Goal: Task Accomplishment & Management: Complete application form

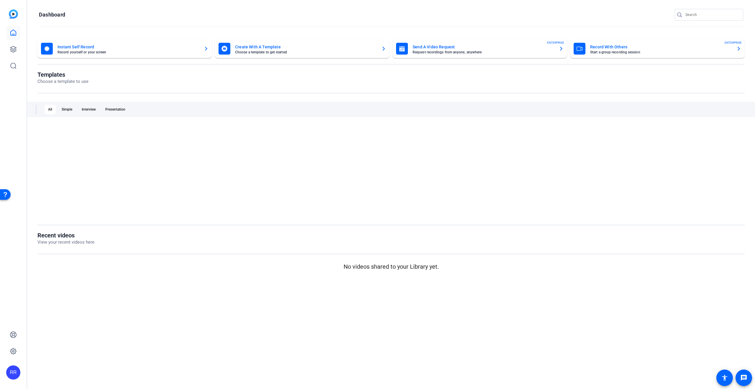
click at [175, 46] on mat-card-title "Instant Self Record" at bounding box center [129, 46] width 142 height 7
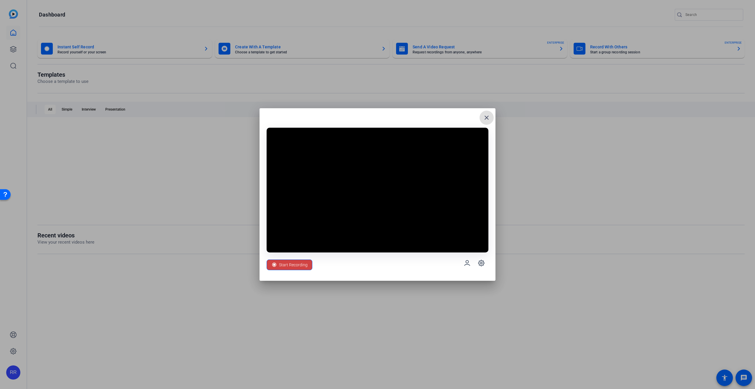
click at [487, 116] on mat-icon "close" at bounding box center [486, 117] width 7 height 7
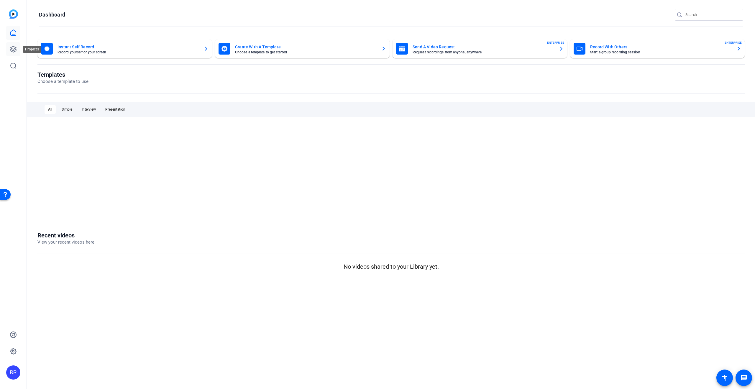
click at [14, 49] on icon at bounding box center [13, 49] width 7 height 7
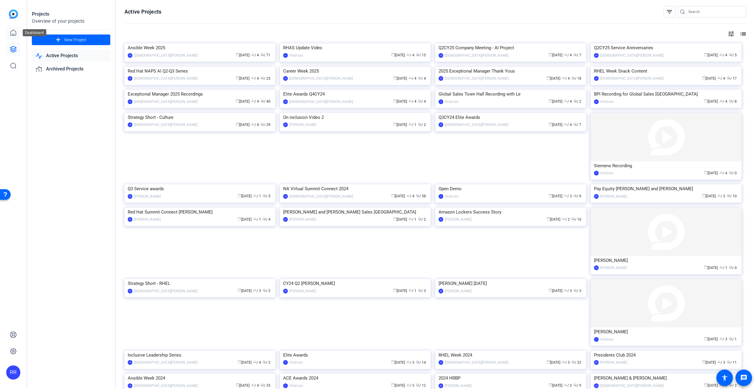
click at [12, 36] on link at bounding box center [13, 33] width 14 height 14
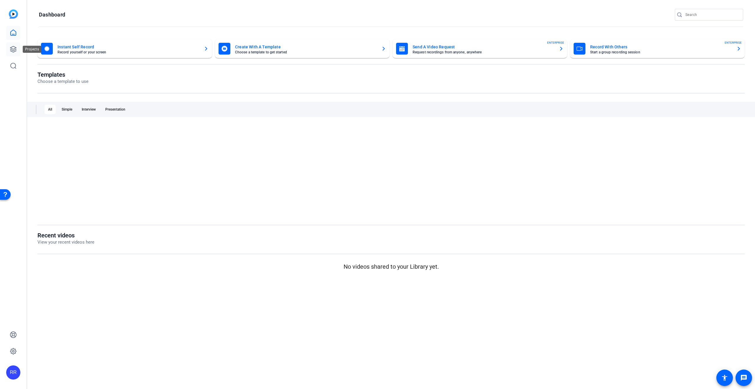
click at [14, 48] on icon at bounding box center [13, 49] width 7 height 7
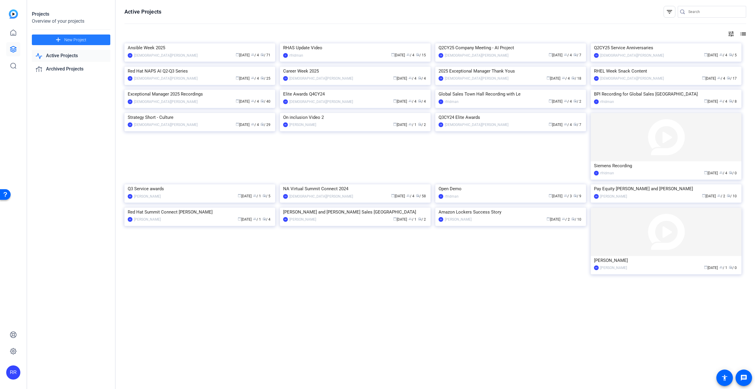
click at [68, 39] on span "New Project" at bounding box center [75, 40] width 22 height 6
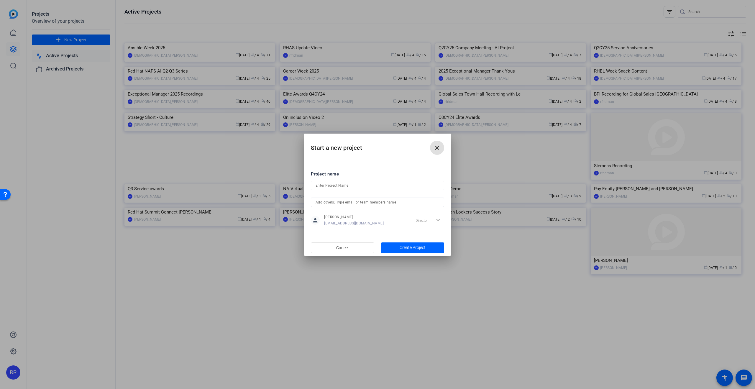
click at [332, 187] on input at bounding box center [378, 185] width 124 height 7
type input "Global Enterprise Sales"
click at [350, 201] on input "text" at bounding box center [378, 202] width 124 height 7
type input "chri"
click at [355, 217] on mat-option "[PERSON_NAME][DEMOGRAPHIC_DATA]" at bounding box center [377, 213] width 133 height 9
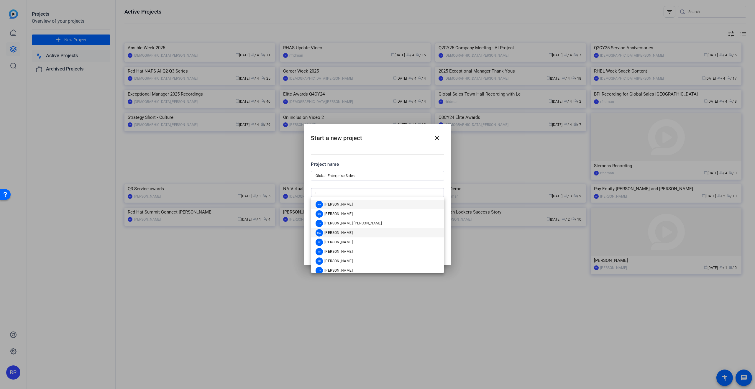
scroll to position [42, 0]
type input "r"
click at [329, 256] on span "rfridman" at bounding box center [331, 256] width 15 height 5
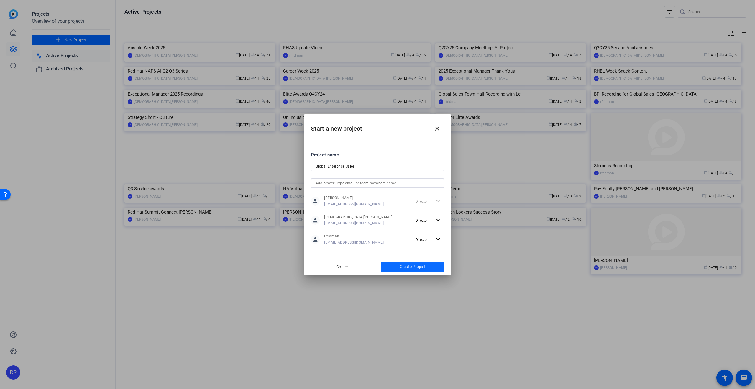
click at [402, 265] on span "Create Project" at bounding box center [413, 267] width 26 height 6
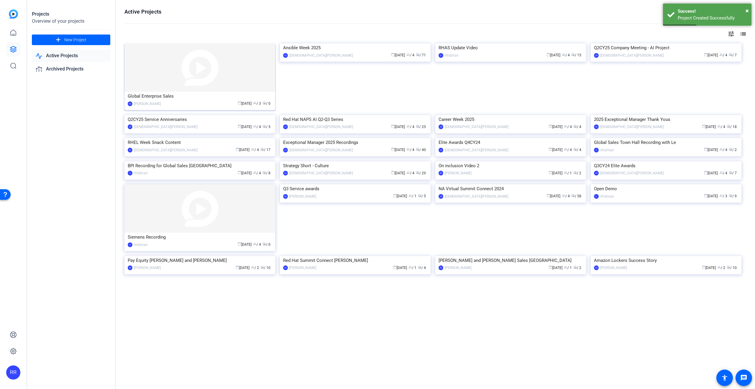
click at [156, 79] on img at bounding box center [199, 67] width 151 height 48
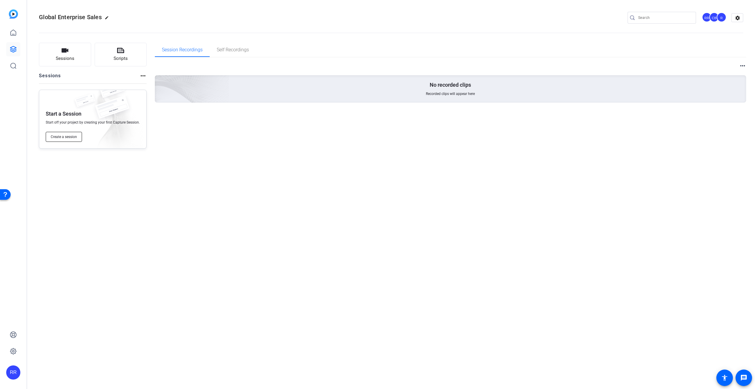
click at [64, 140] on button "Create a session" at bounding box center [64, 137] width 36 height 10
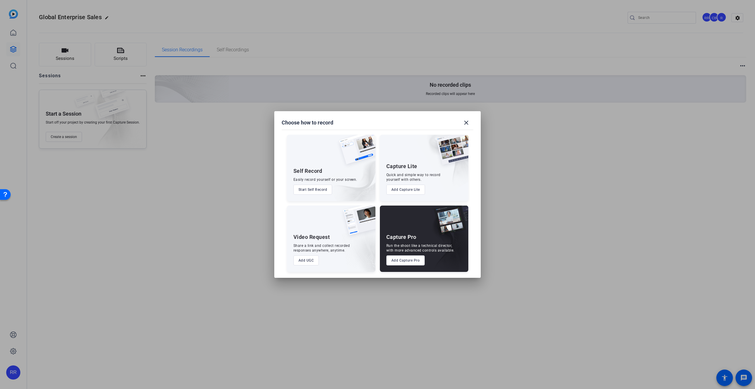
click at [319, 191] on button "Start Self Record" at bounding box center [312, 190] width 39 height 10
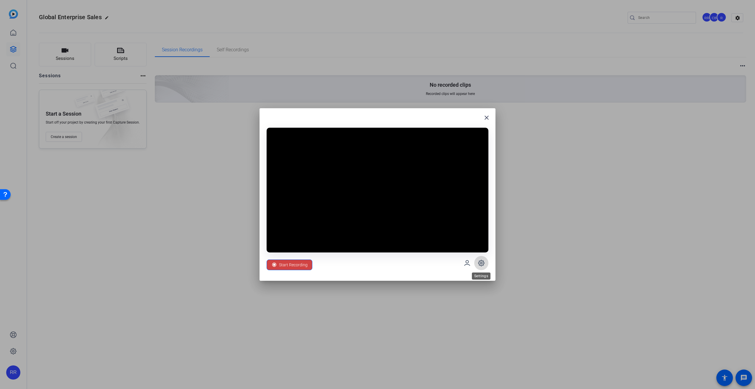
click at [478, 262] on icon at bounding box center [481, 263] width 7 height 7
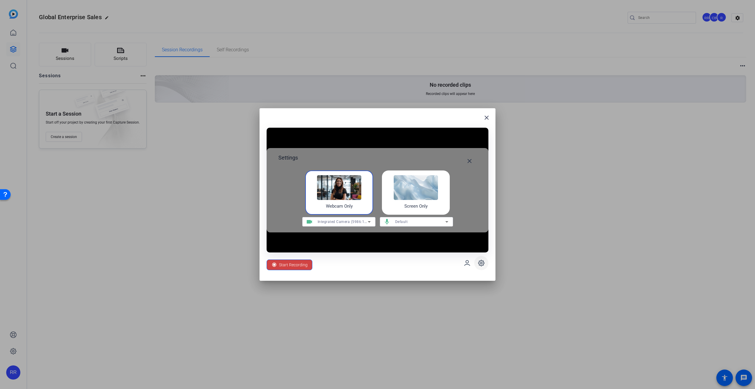
click at [478, 262] on icon at bounding box center [481, 263] width 7 height 7
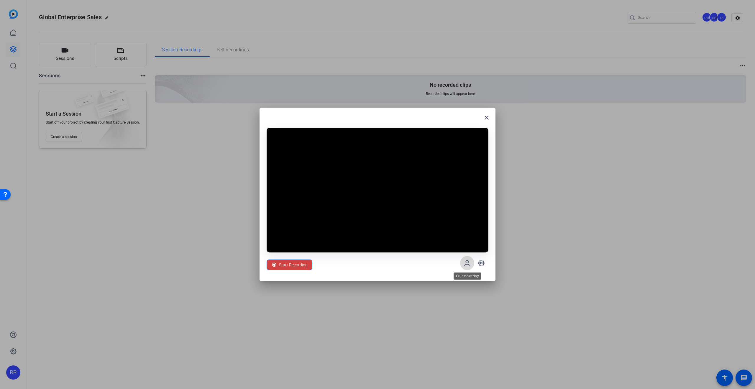
click at [471, 263] on span at bounding box center [467, 263] width 14 height 14
click at [488, 115] on mat-icon "close" at bounding box center [486, 117] width 7 height 7
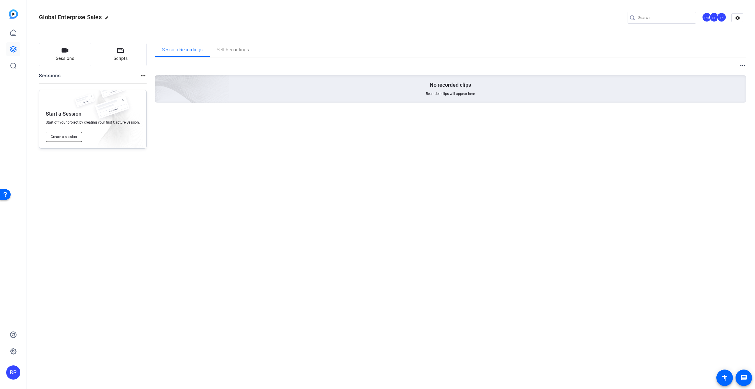
click at [68, 136] on span "Create a session" at bounding box center [64, 137] width 26 height 5
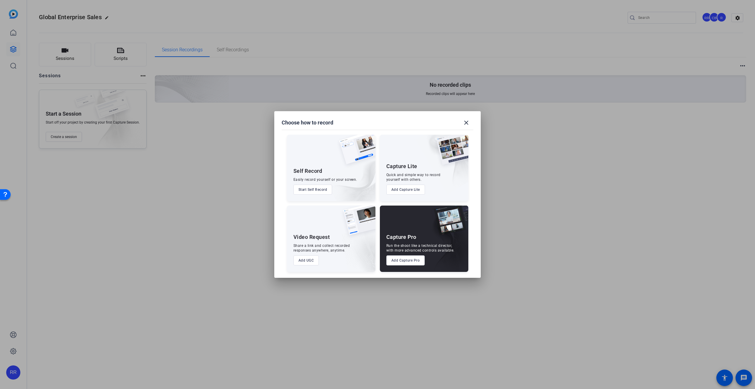
click at [301, 263] on button "Add UGC" at bounding box center [306, 260] width 26 height 10
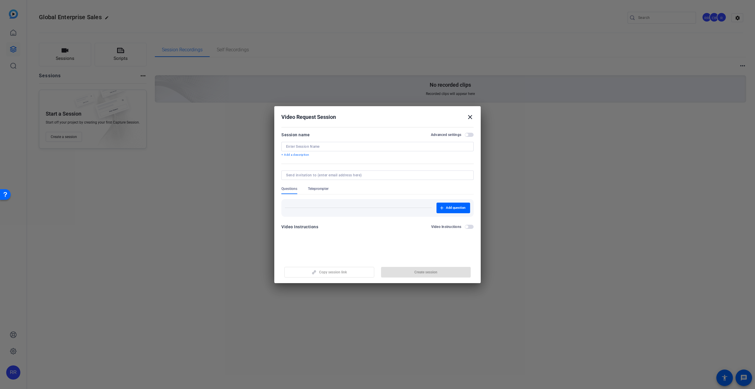
click at [464, 227] on label "Video Instructions" at bounding box center [448, 226] width 34 height 5
click at [465, 227] on button "Video Instructions" at bounding box center [469, 227] width 9 height 4
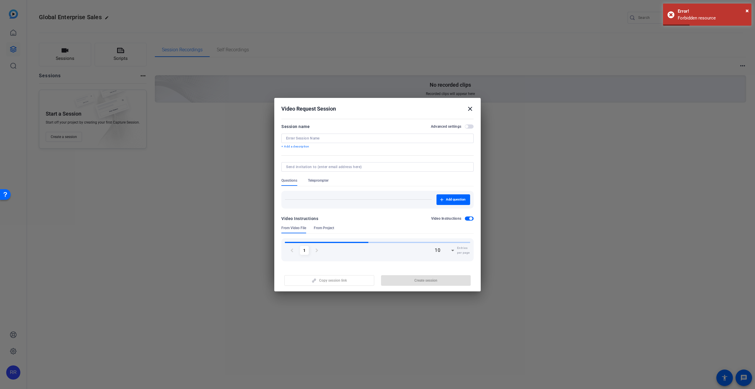
click at [470, 110] on mat-icon "close" at bounding box center [470, 108] width 7 height 7
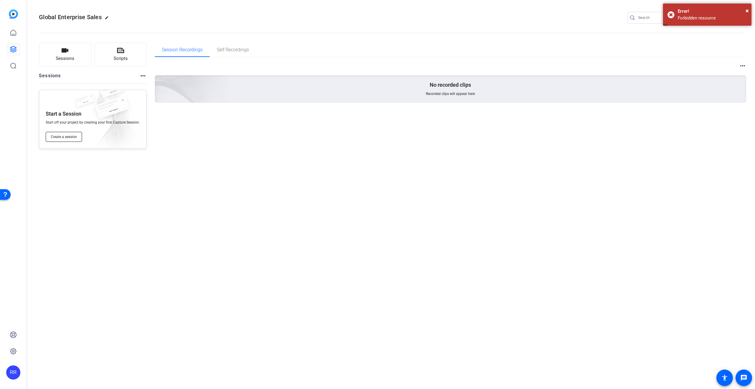
click at [71, 134] on button "Create a session" at bounding box center [64, 137] width 36 height 10
